Goal: Task Accomplishment & Management: Use online tool/utility

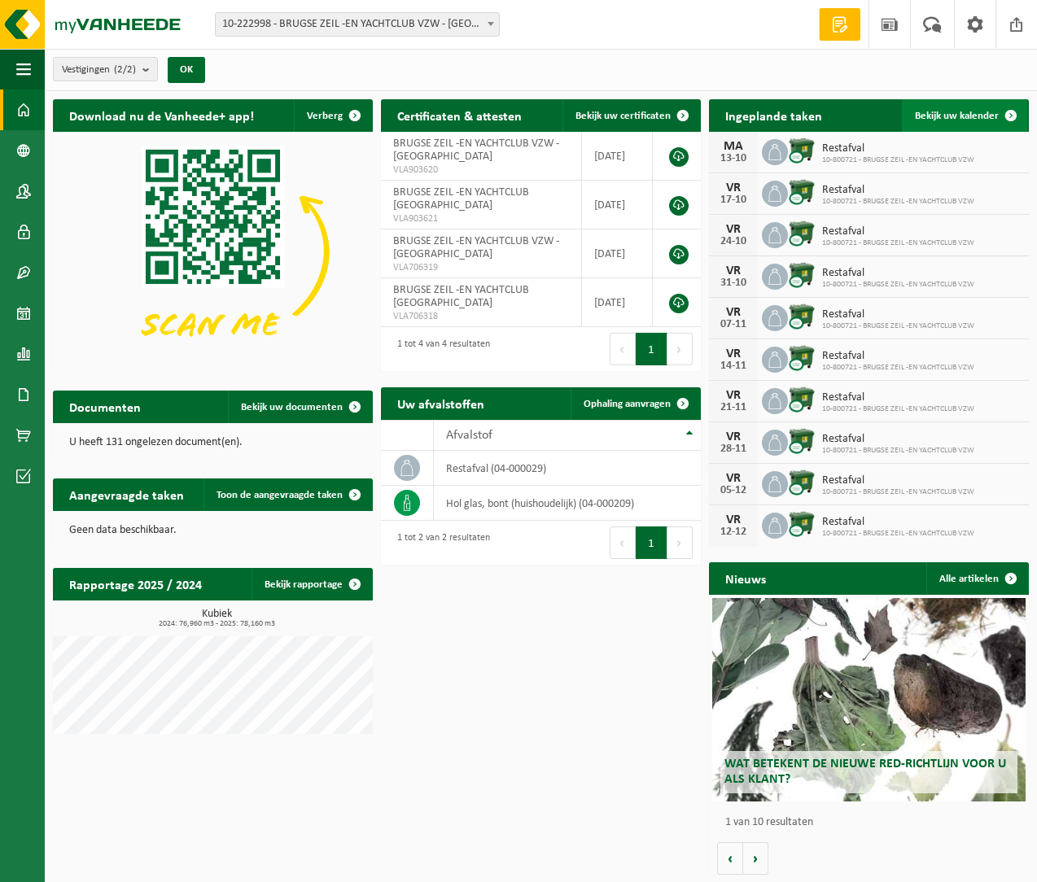
click at [1008, 112] on span at bounding box center [1011, 115] width 33 height 33
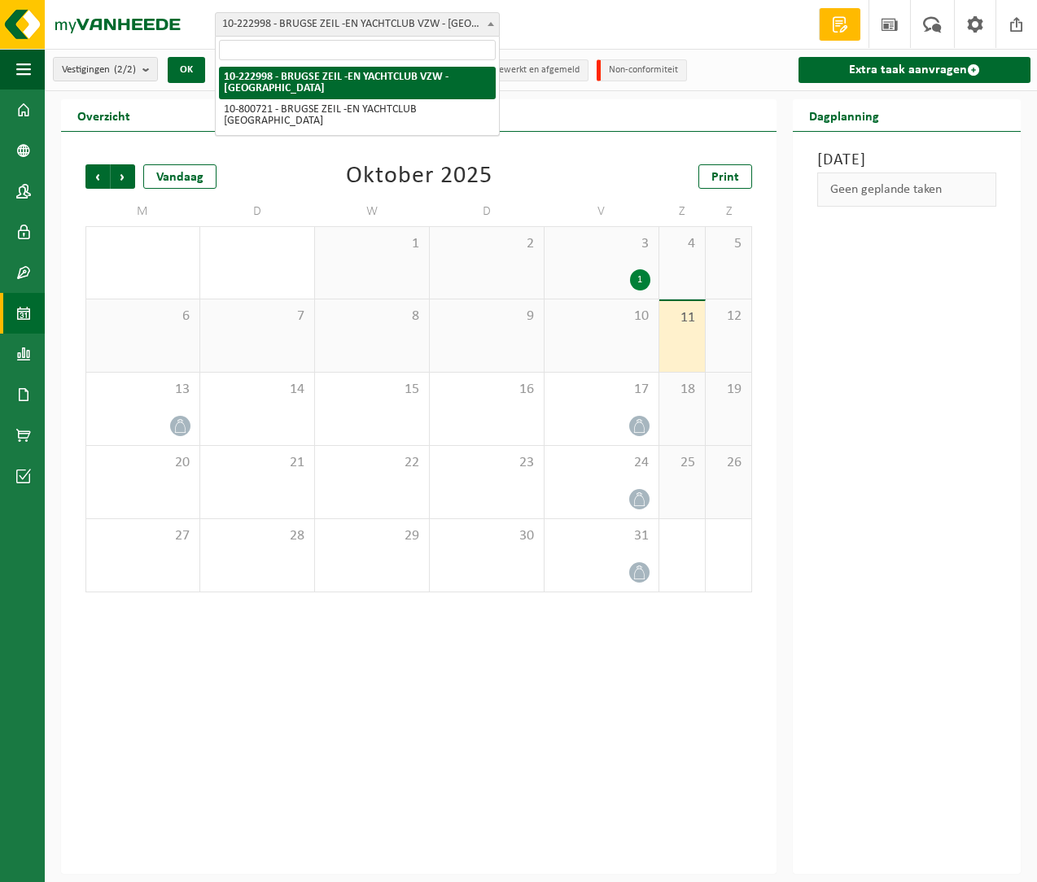
click at [336, 20] on span "10-222998 - BRUGSE ZEIL -EN YACHTCLUB VZW - [GEOGRAPHIC_DATA]" at bounding box center [357, 24] width 283 height 23
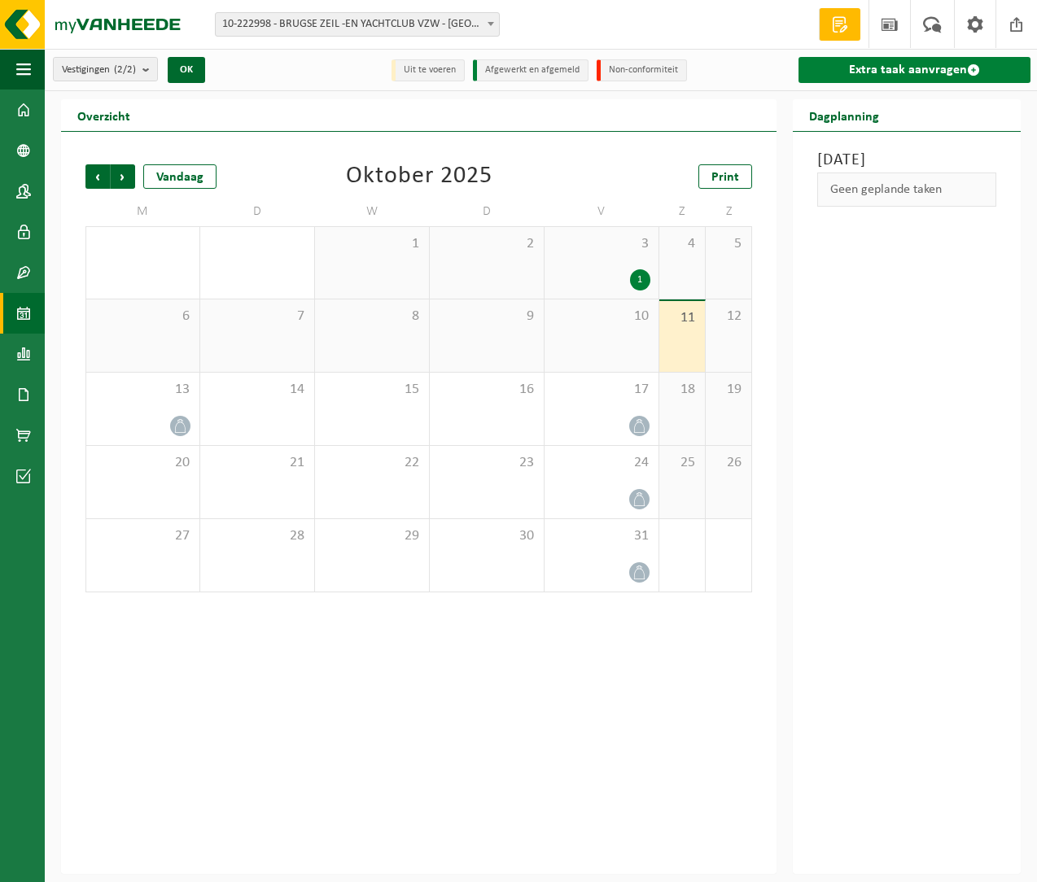
click at [971, 72] on span at bounding box center [973, 69] width 13 height 13
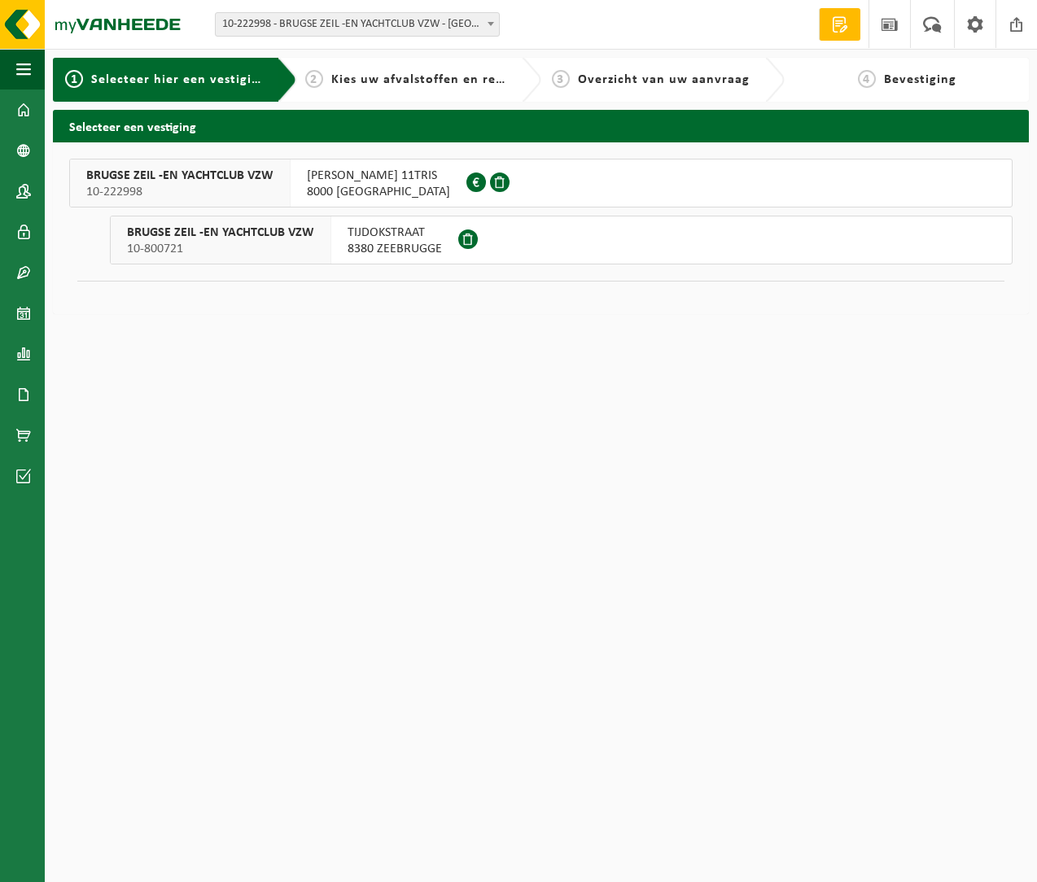
click at [139, 174] on span "BRUGSE ZEIL -EN YACHTCLUB VZW" at bounding box center [179, 176] width 187 height 16
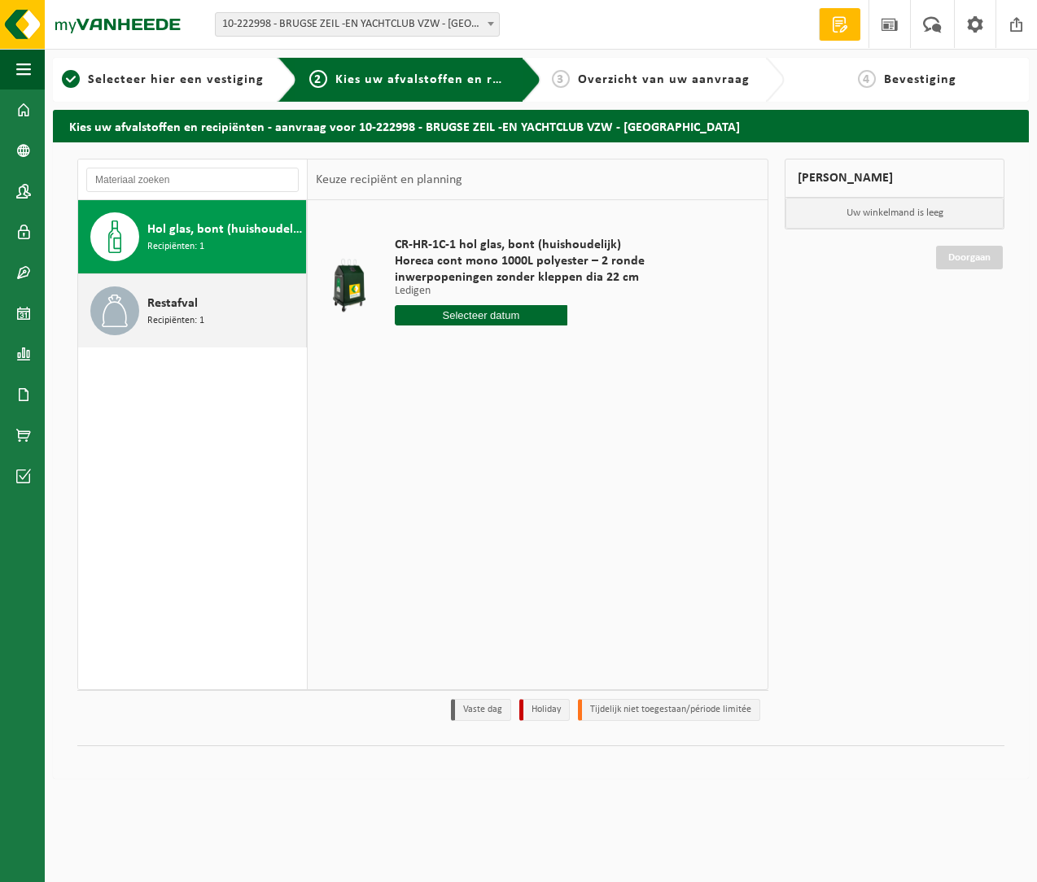
click at [116, 304] on icon at bounding box center [114, 311] width 33 height 33
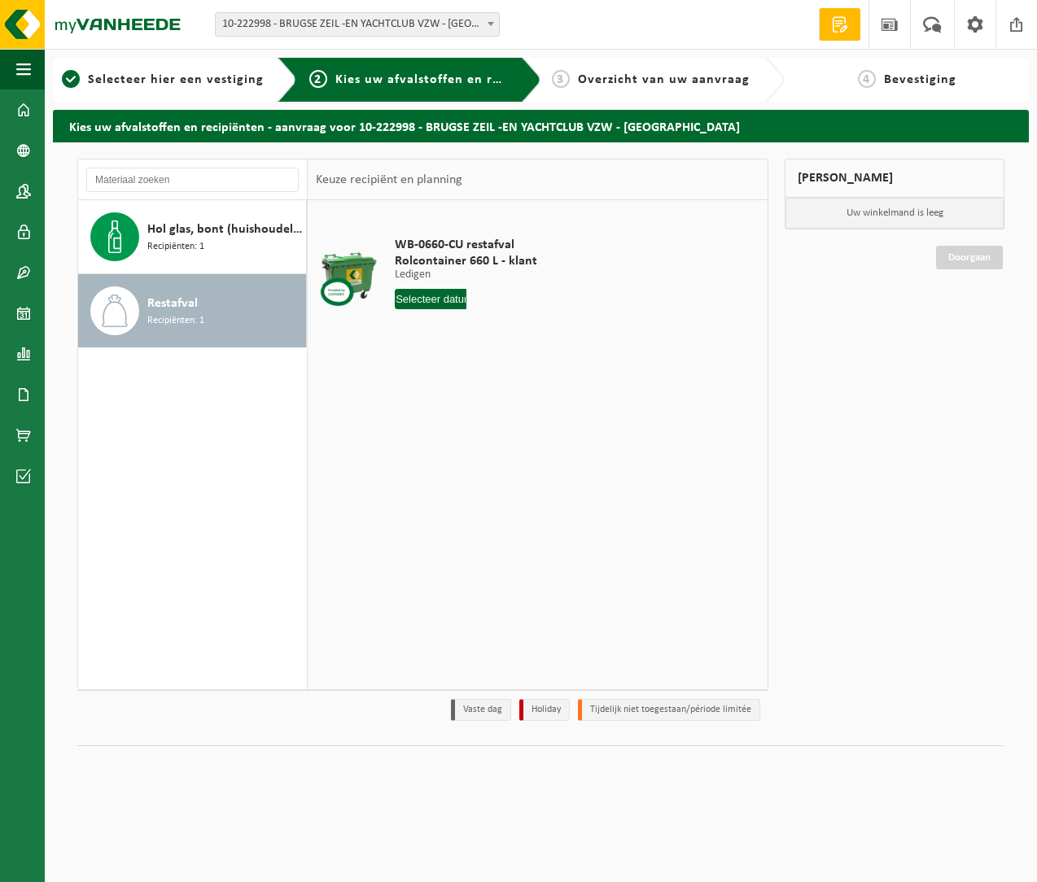
click at [439, 296] on input "text" at bounding box center [431, 299] width 72 height 20
click at [439, 442] on div "14" at bounding box center [438, 444] width 28 height 26
type input "Van 2025-10-14"
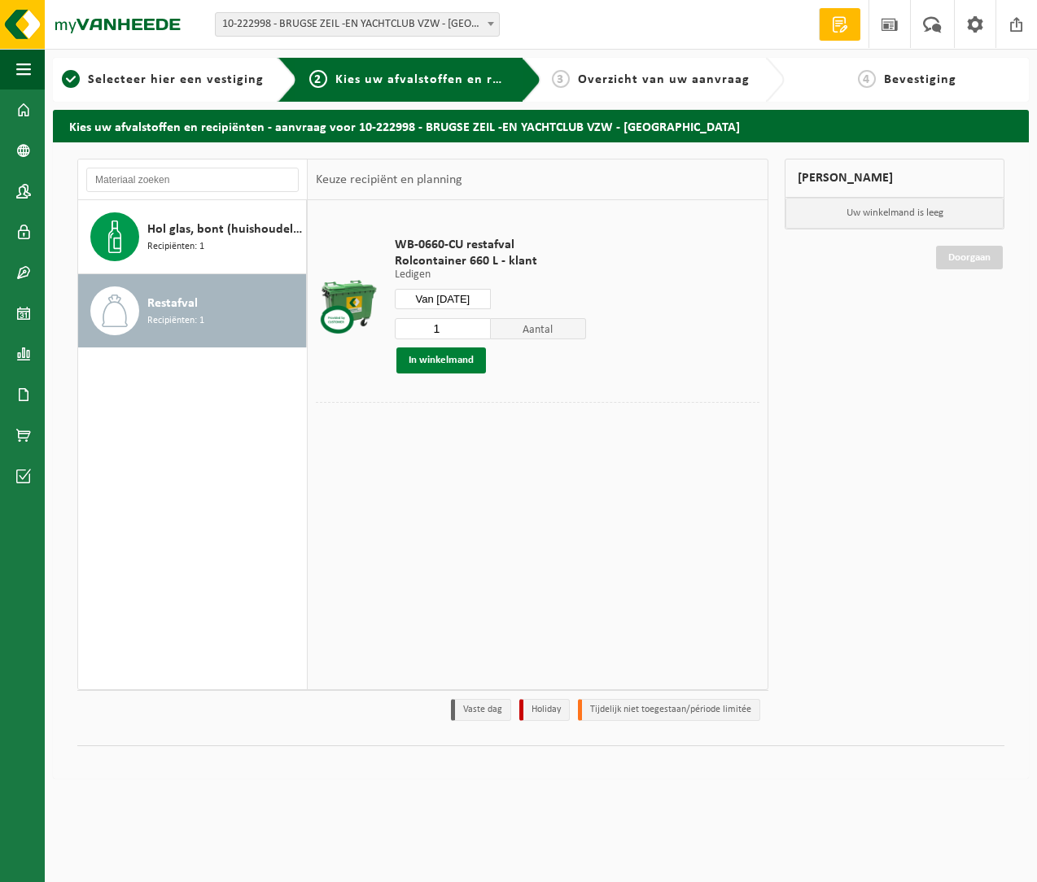
click at [430, 353] on button "In winkelmand" at bounding box center [441, 361] width 90 height 26
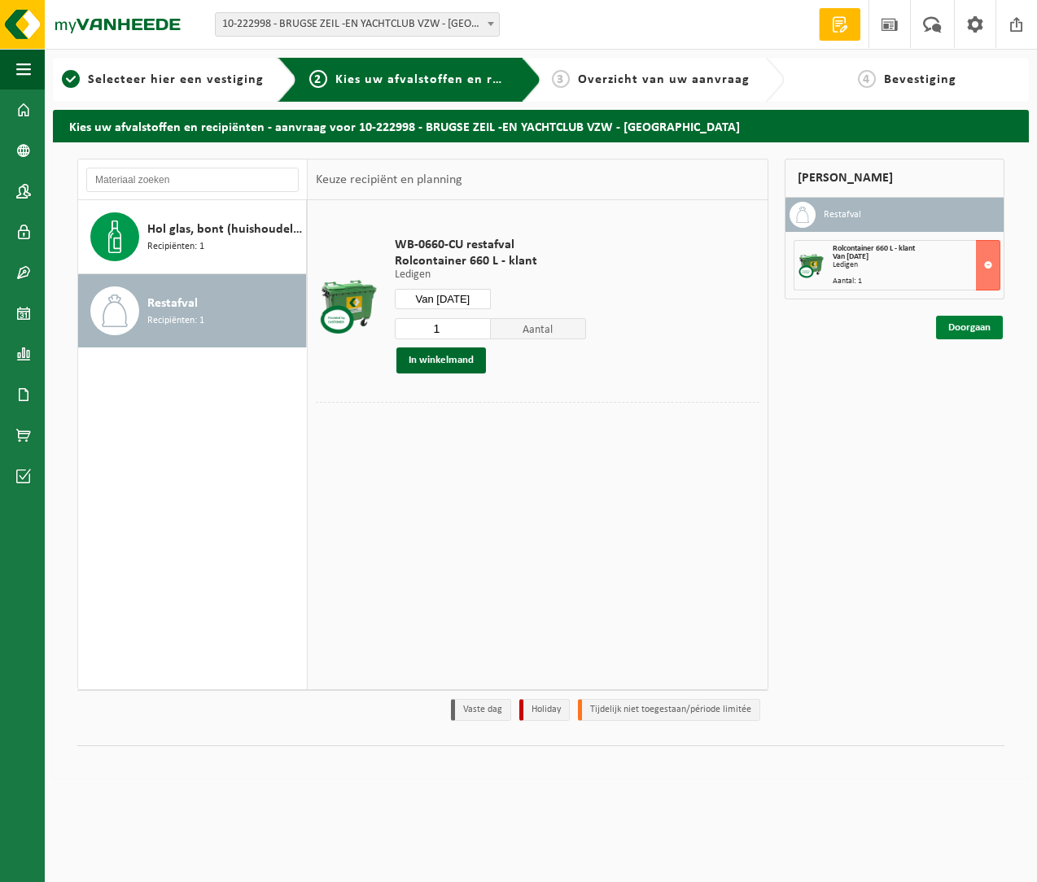
click at [962, 325] on link "Doorgaan" at bounding box center [969, 328] width 67 height 24
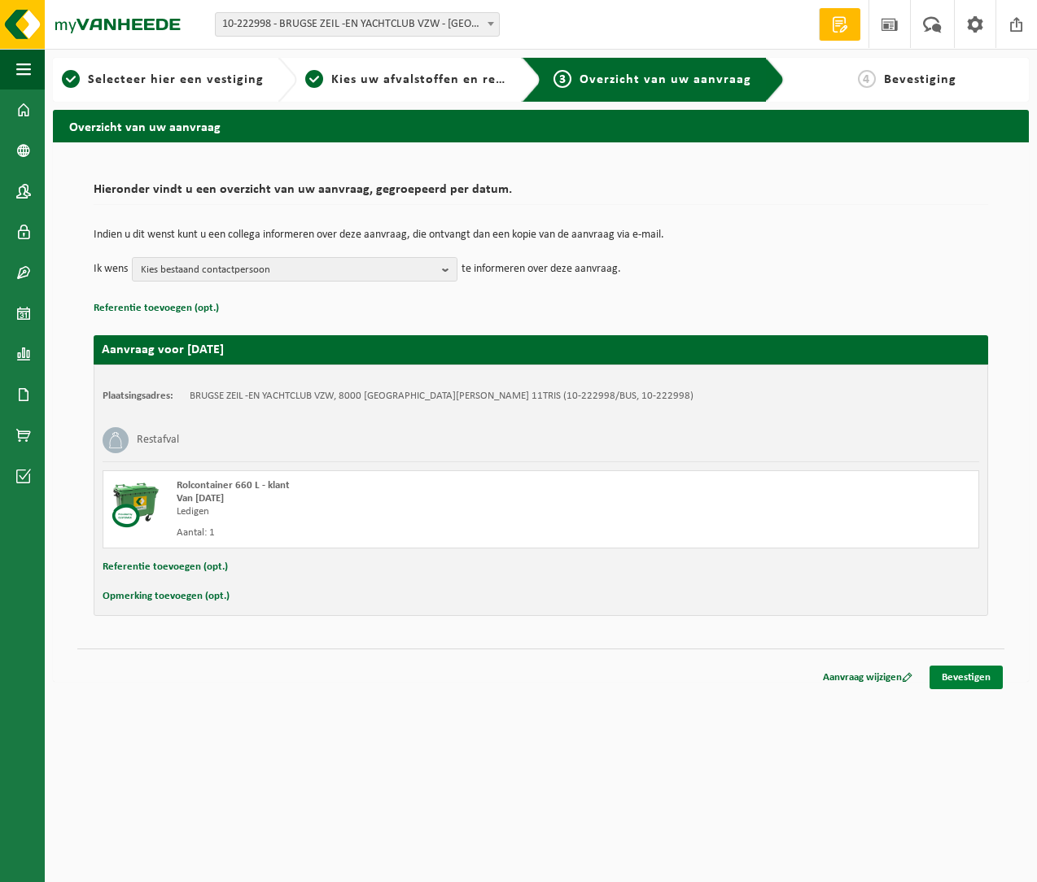
click at [970, 676] on link "Bevestigen" at bounding box center [965, 678] width 73 height 24
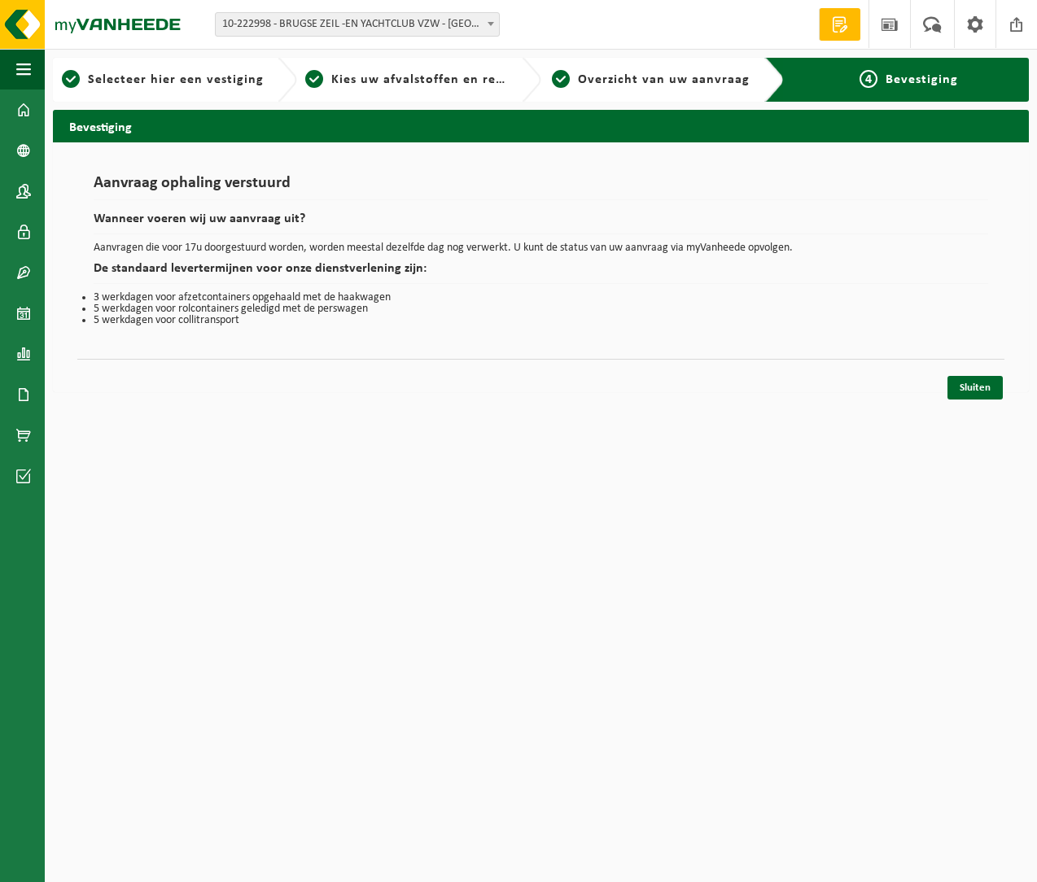
click at [912, 90] on div "4 Bevestiging" at bounding box center [908, 80] width 289 height 44
click at [975, 388] on link "Sluiten" at bounding box center [974, 388] width 55 height 24
